Goal: Task Accomplishment & Management: Use online tool/utility

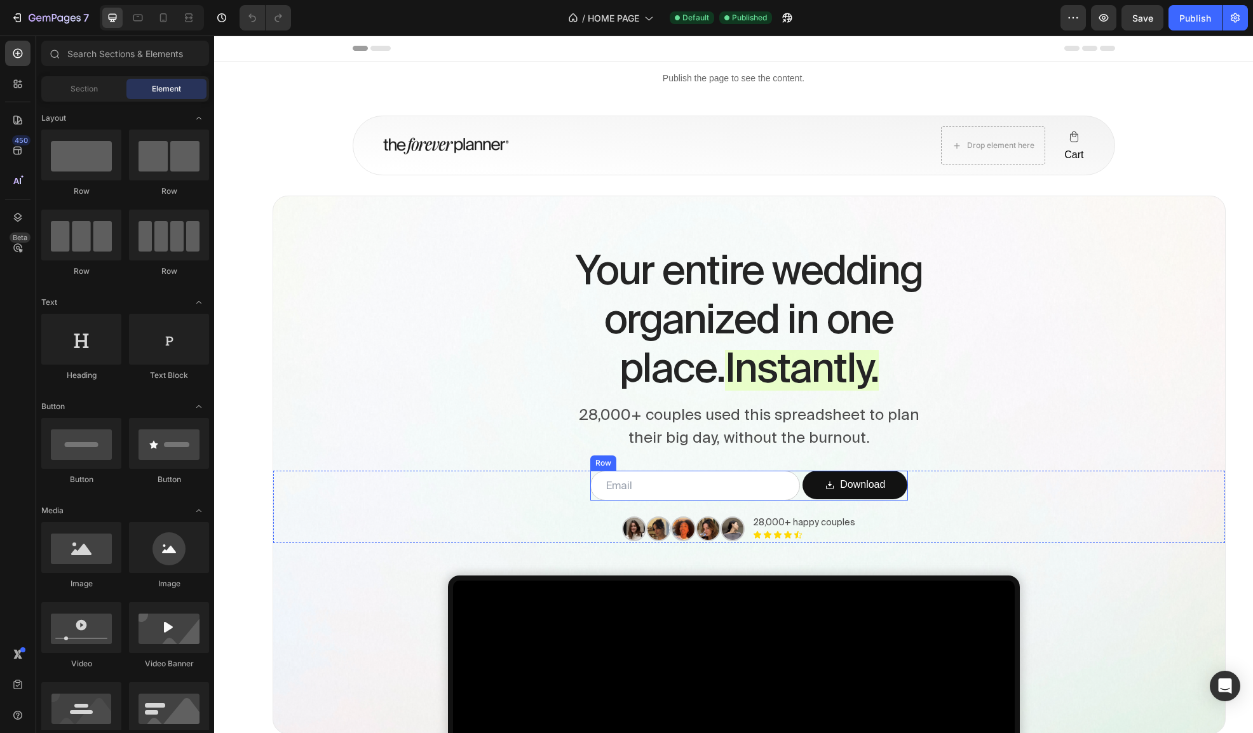
click at [801, 497] on div "Email Field Download Submit Button Row" at bounding box center [749, 486] width 318 height 30
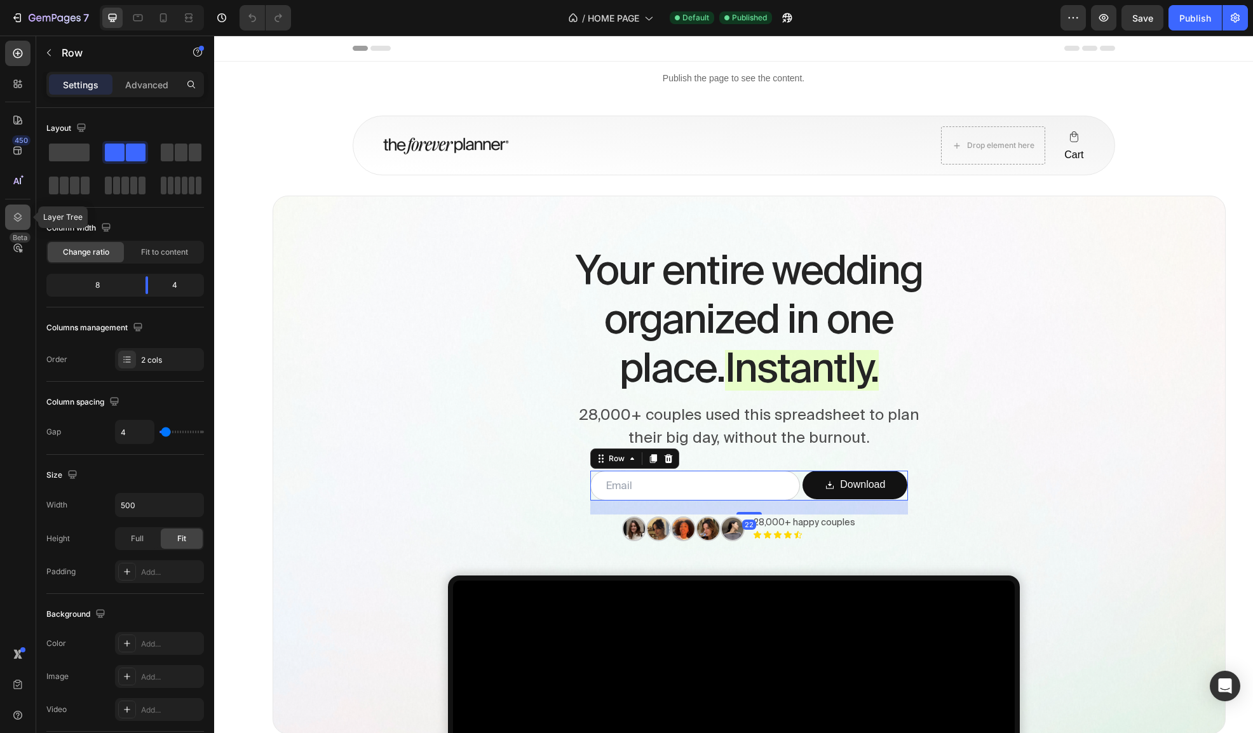
click at [19, 212] on icon at bounding box center [17, 217] width 13 height 13
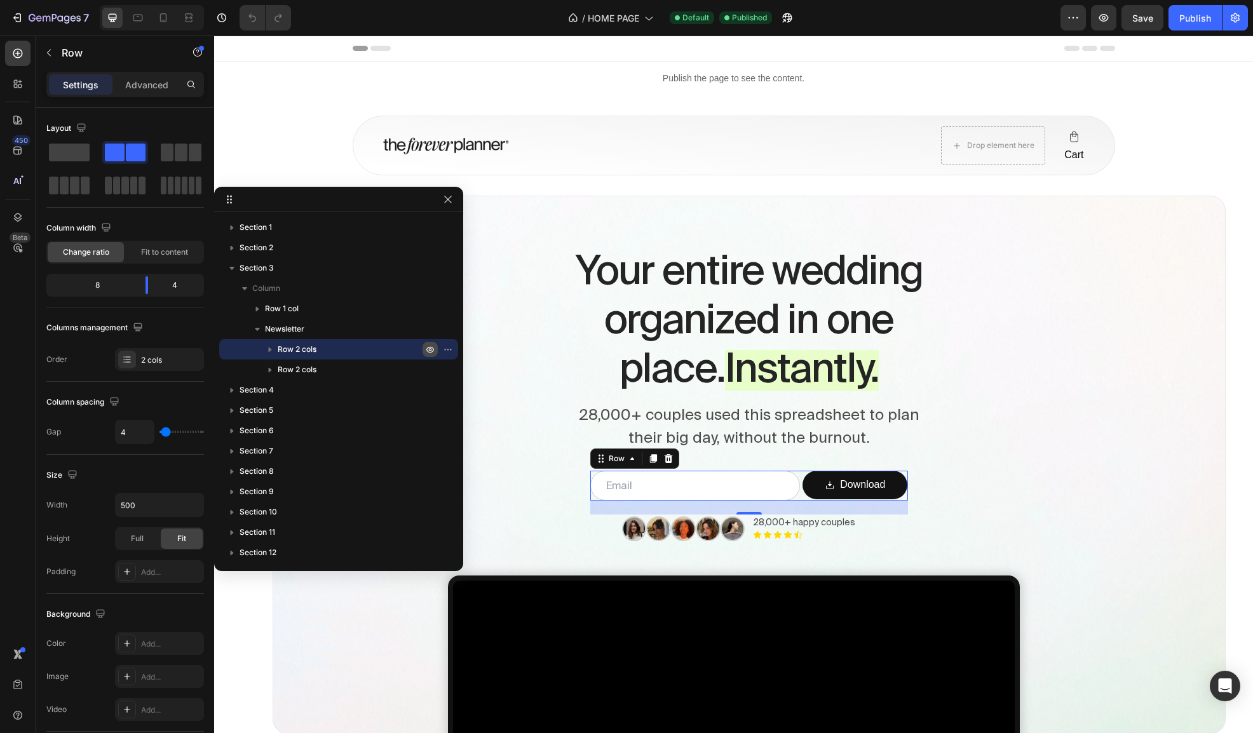
click at [450, 349] on icon "button" at bounding box center [450, 349] width 1 height 1
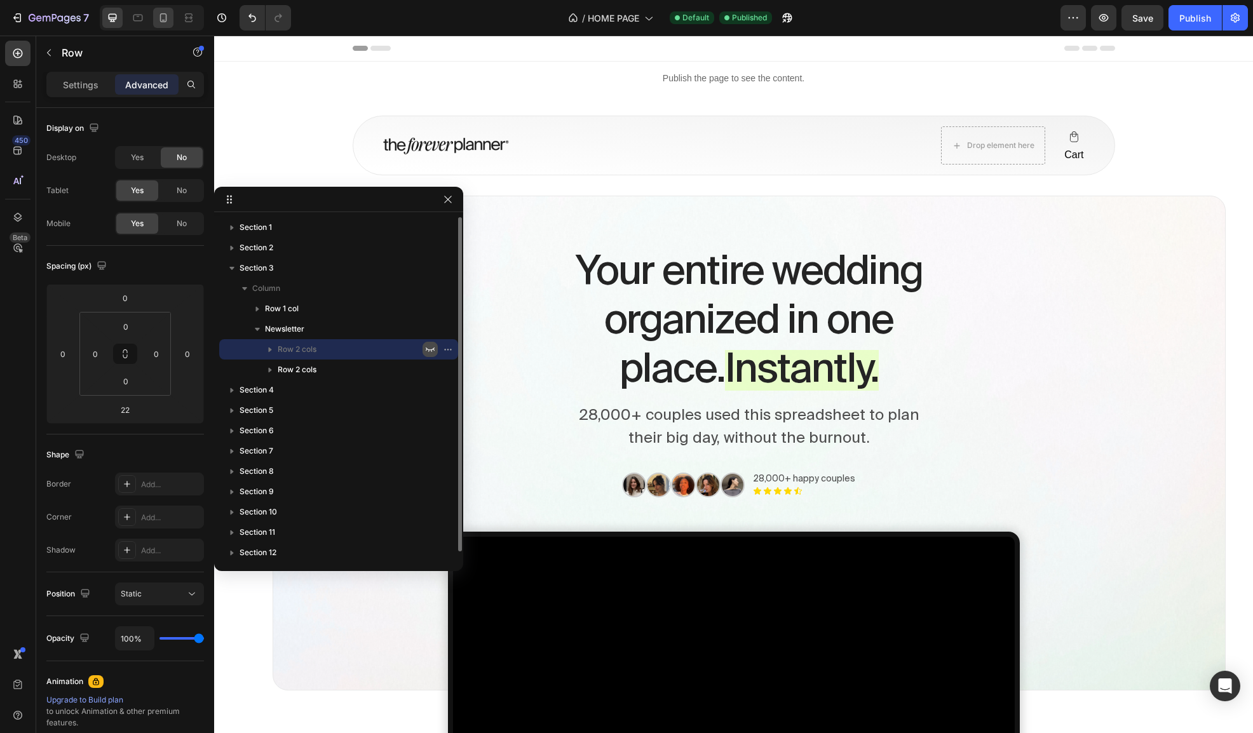
click at [164, 8] on div at bounding box center [163, 18] width 20 height 20
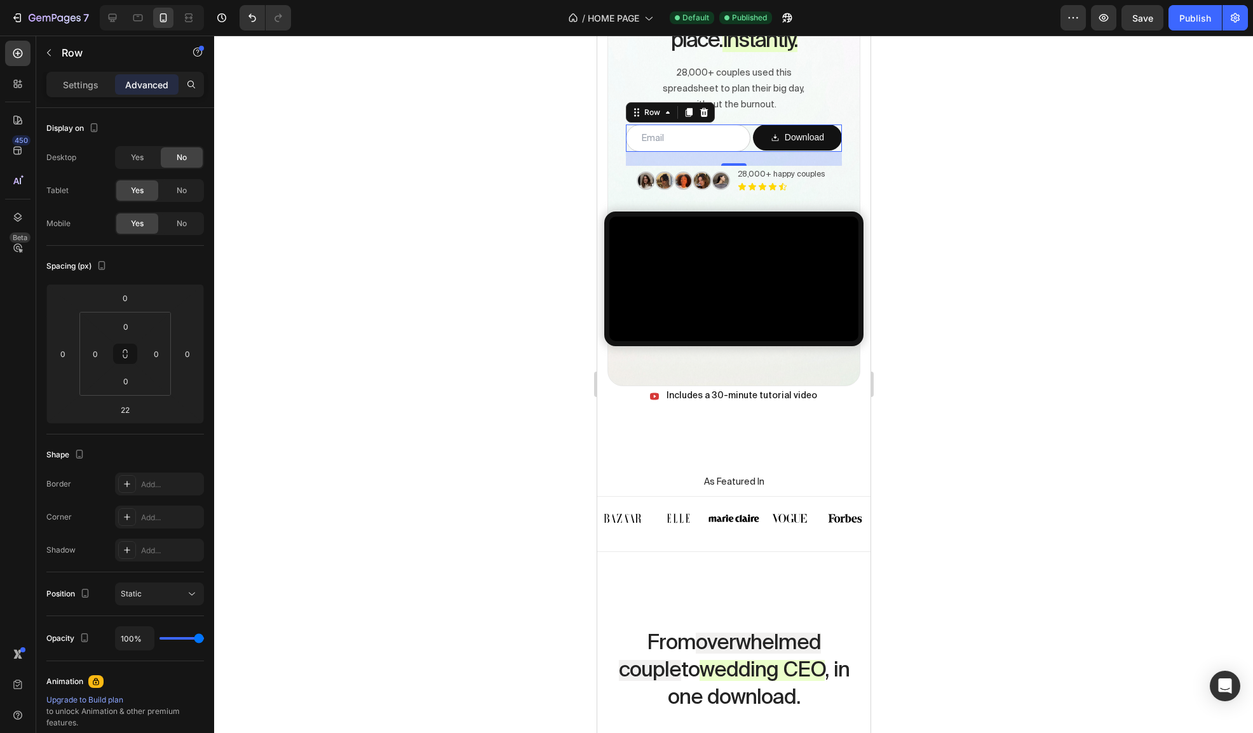
scroll to position [287, 0]
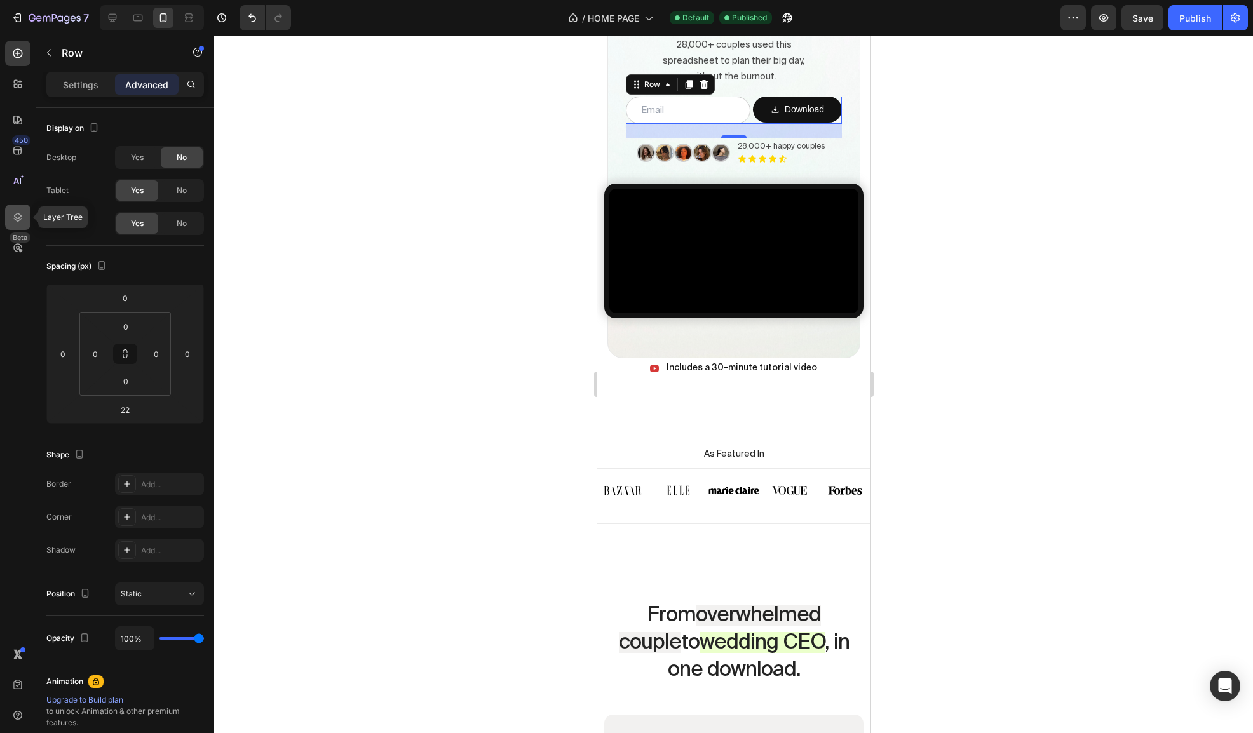
click at [11, 214] on div at bounding box center [17, 217] width 25 height 25
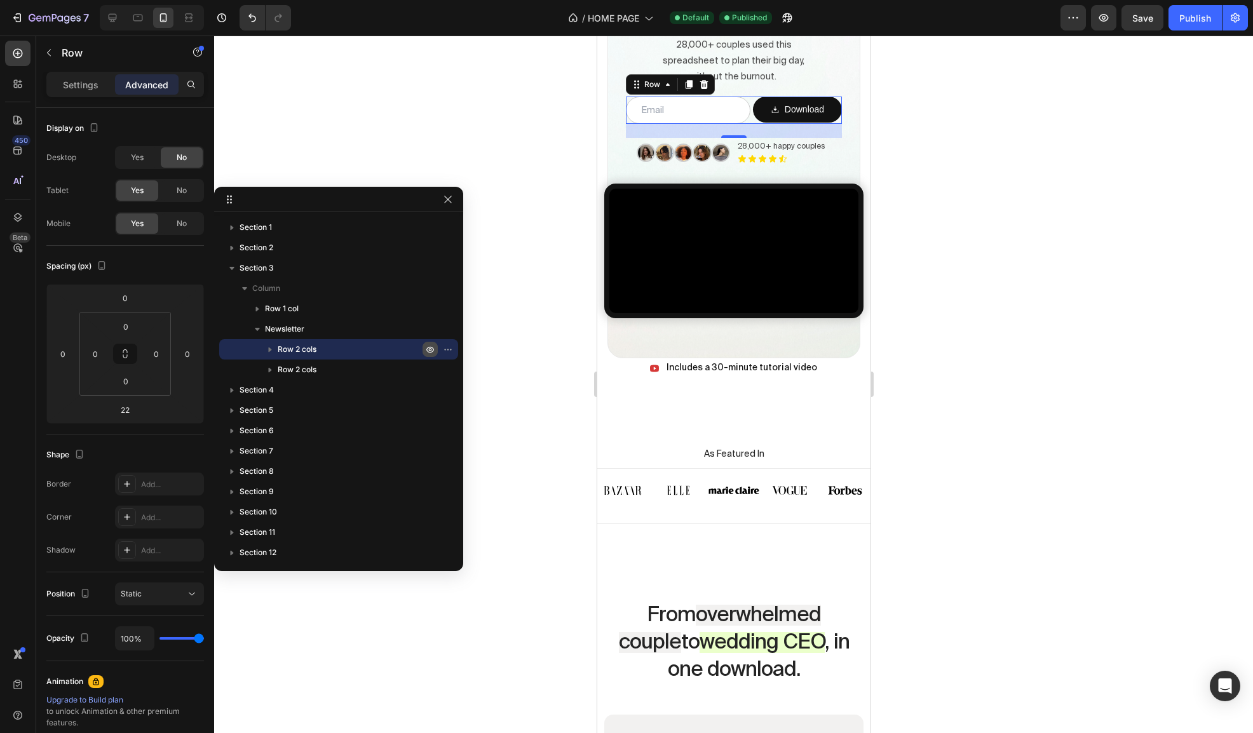
click at [428, 350] on icon "button" at bounding box center [430, 349] width 10 height 10
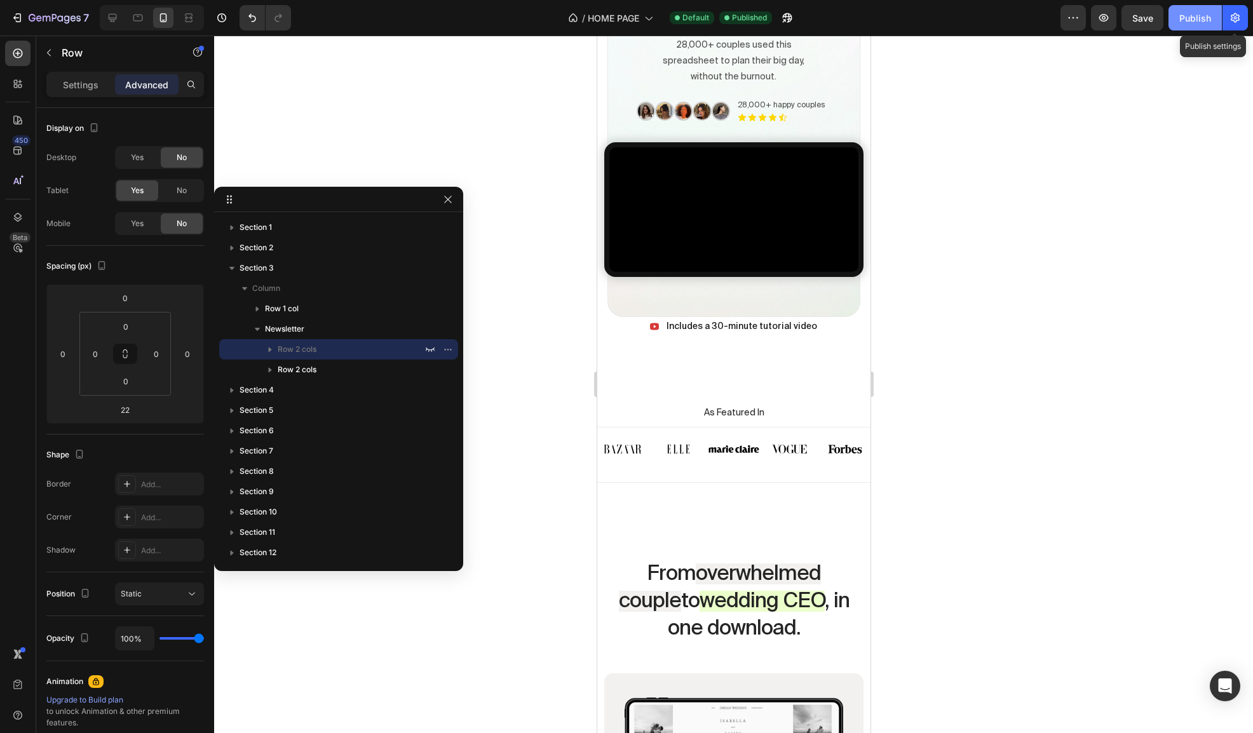
click at [1198, 23] on div "Publish" at bounding box center [1196, 17] width 32 height 13
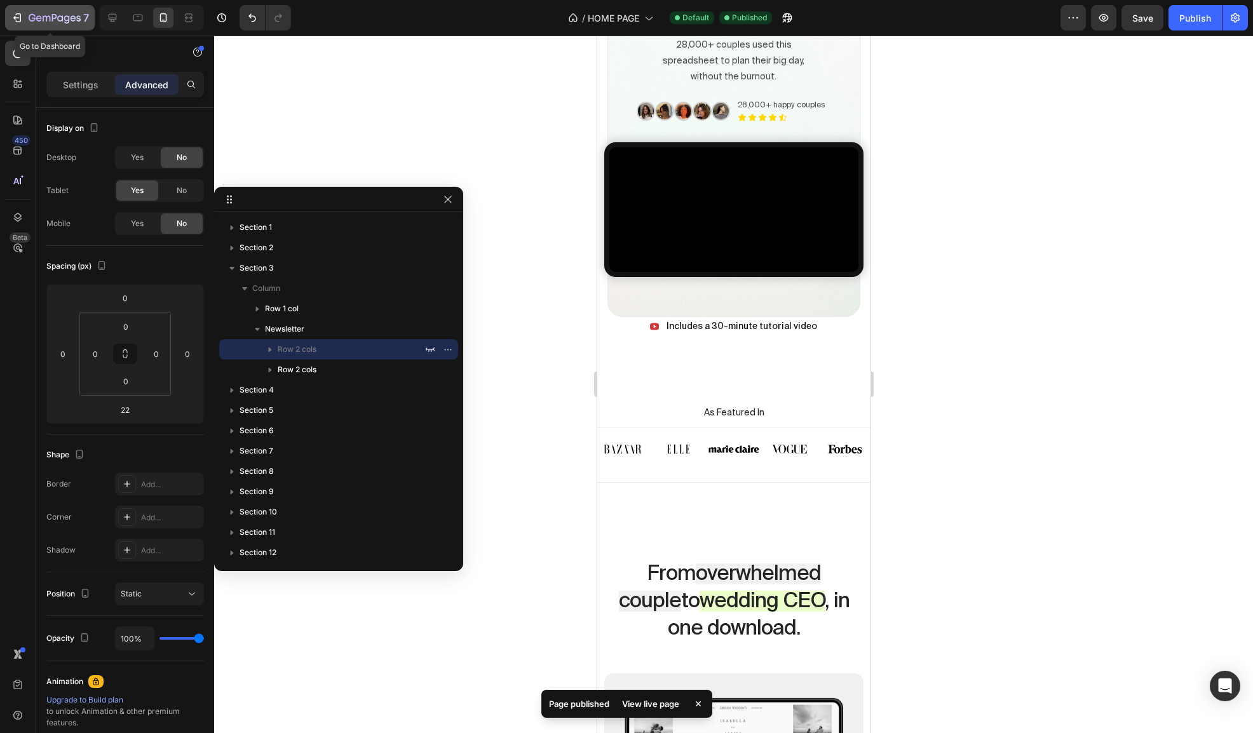
click at [46, 14] on icon "button" at bounding box center [55, 18] width 52 height 11
